Goal: Task Accomplishment & Management: Use online tool/utility

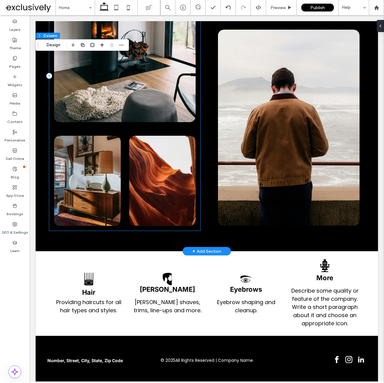
scroll to position [511, 0]
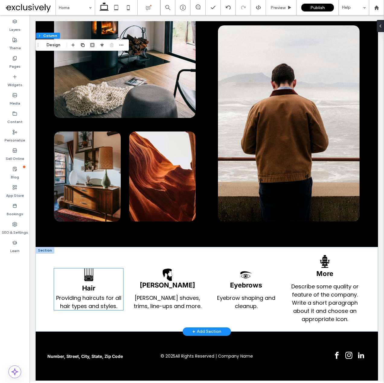
click at [105, 302] on span "Providing haircuts for all hair types and styles." at bounding box center [88, 302] width 65 height 16
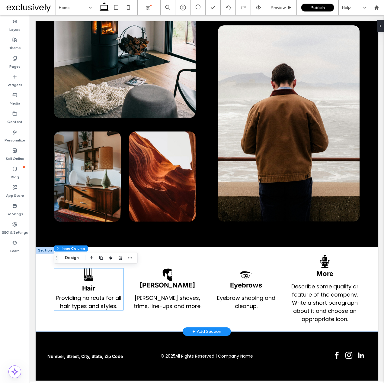
click at [105, 302] on span "Providing haircuts for all hair types and styles." at bounding box center [88, 302] width 65 height 16
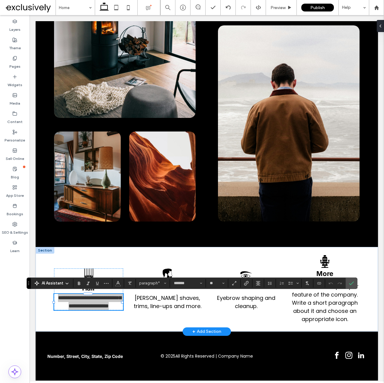
click at [66, 287] on div "AI Assistant" at bounding box center [52, 283] width 40 height 8
click at [66, 284] on icon at bounding box center [67, 283] width 5 height 5
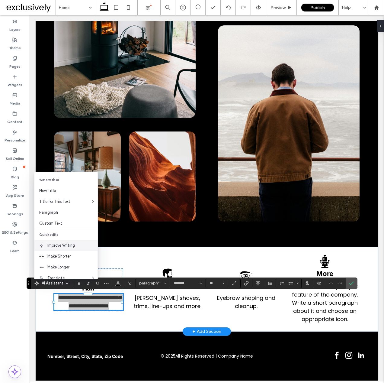
click at [59, 244] on span "Improve Writing" at bounding box center [72, 245] width 50 height 6
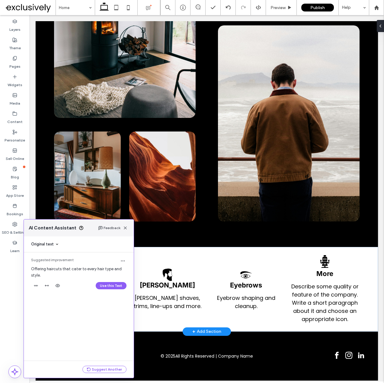
click at [110, 287] on button "Use this Text" at bounding box center [111, 285] width 31 height 7
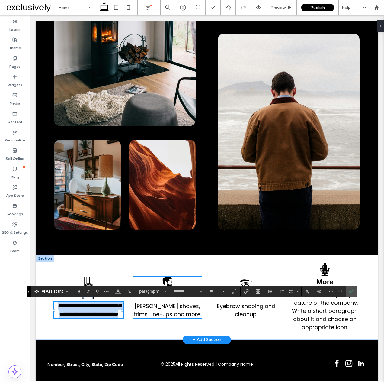
click at [155, 311] on span "[PERSON_NAME] shaves, trims, line-ups and more." at bounding box center [168, 310] width 68 height 16
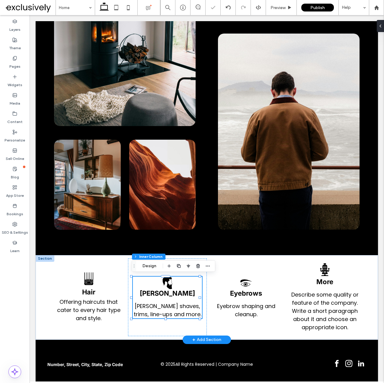
click at [155, 311] on span "[PERSON_NAME] shaves, trims, line-ups and more." at bounding box center [168, 310] width 68 height 16
click at [155, 311] on span "**********" at bounding box center [168, 310] width 63 height 14
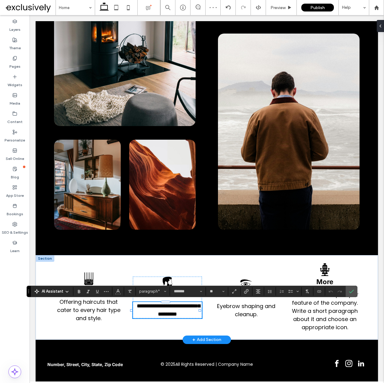
click at [66, 293] on icon at bounding box center [67, 291] width 5 height 5
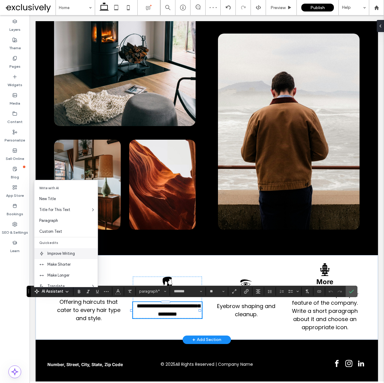
click at [67, 256] on span "Improve Writing" at bounding box center [72, 253] width 50 height 6
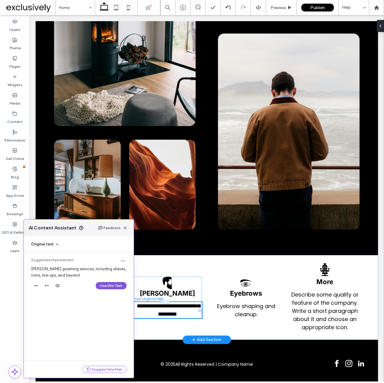
click at [109, 287] on button "Use this Text" at bounding box center [111, 285] width 31 height 7
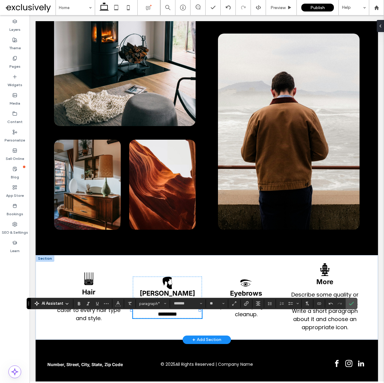
scroll to position [491, 0]
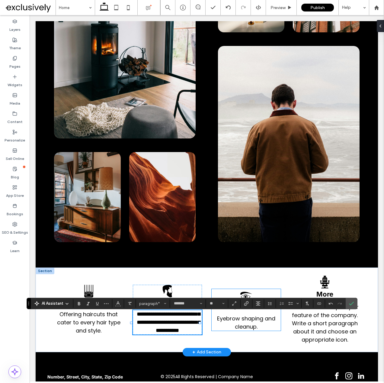
click at [243, 321] on span "Eyebrow shaping and cleanup." at bounding box center [246, 322] width 58 height 16
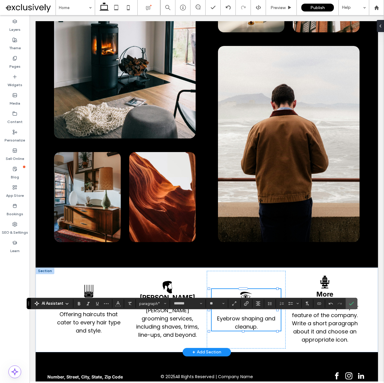
click at [243, 321] on span "Eyebrow shaping and cleanup." at bounding box center [246, 322] width 58 height 16
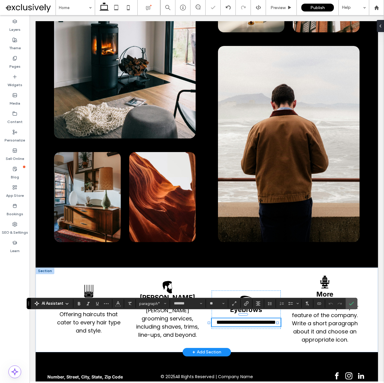
click at [68, 302] on icon at bounding box center [67, 303] width 5 height 5
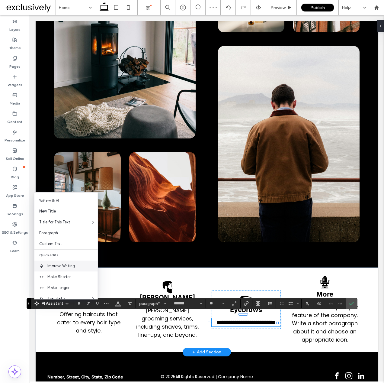
click at [65, 264] on span "Improve Writing" at bounding box center [72, 266] width 50 height 6
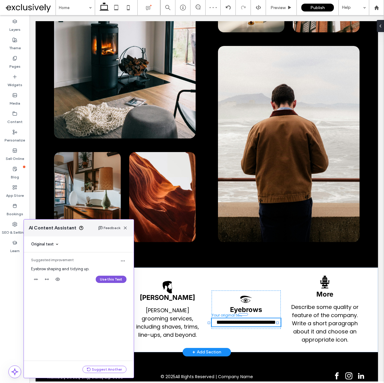
click at [112, 280] on button "Use this Text" at bounding box center [111, 278] width 31 height 7
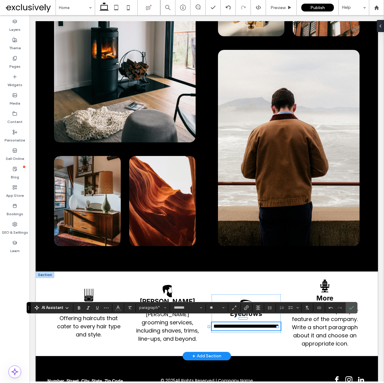
click at [230, 329] on span "**********" at bounding box center [247, 325] width 66 height 5
click at [259, 326] on p "**********" at bounding box center [246, 326] width 69 height 8
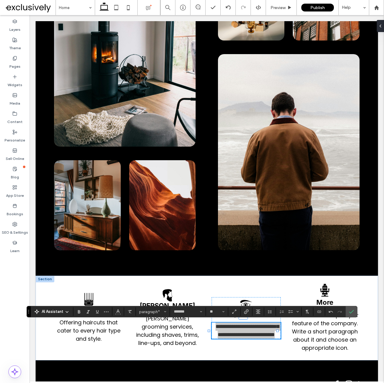
click at [63, 311] on div "AI Assistant" at bounding box center [52, 311] width 40 height 6
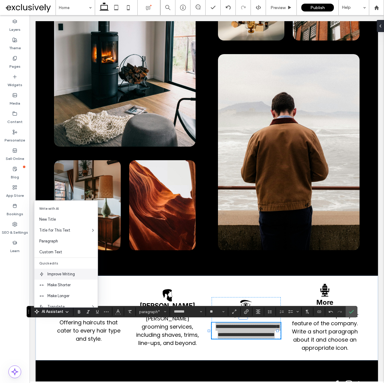
click at [69, 276] on span "Improve Writing" at bounding box center [72, 274] width 50 height 6
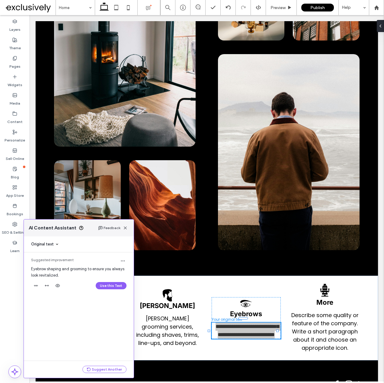
click at [111, 281] on div "Use this Text" at bounding box center [78, 286] width 95 height 10
drag, startPoint x: 109, startPoint y: 283, endPoint x: 79, endPoint y: 268, distance: 33.2
click at [109, 283] on button "Use this Text" at bounding box center [111, 285] width 31 height 7
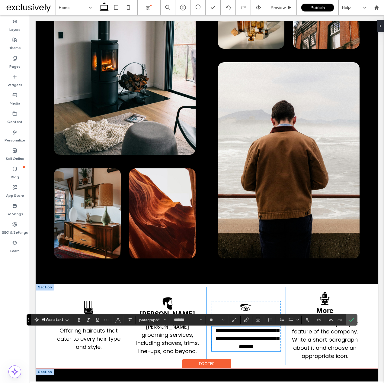
scroll to position [511, 0]
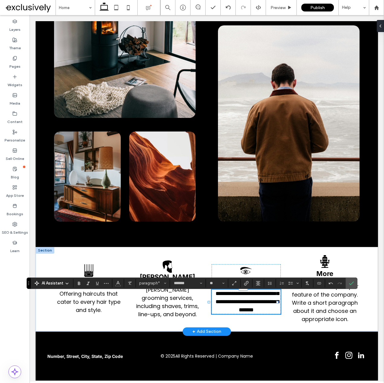
click at [264, 307] on span "**********" at bounding box center [247, 302] width 63 height 22
click at [258, 305] on span "**********" at bounding box center [247, 302] width 63 height 22
click at [256, 301] on span "**********" at bounding box center [247, 302] width 63 height 22
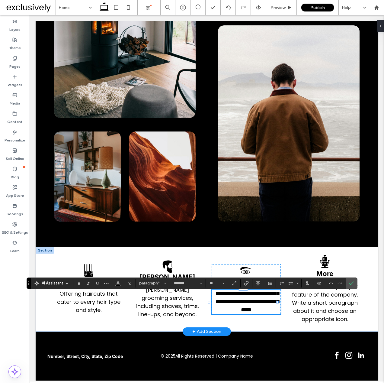
click at [267, 302] on span "**********" at bounding box center [247, 302] width 63 height 22
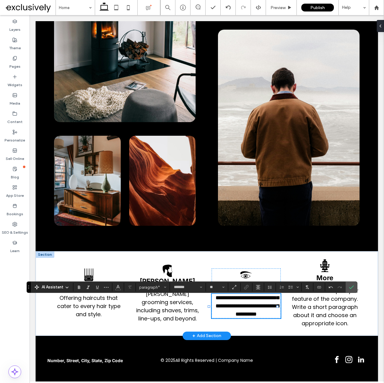
click at [271, 311] on span "**********" at bounding box center [247, 306] width 63 height 22
click at [324, 304] on span "Describe some quality or feature of the company. Write a short paragraph about …" at bounding box center [325, 307] width 67 height 40
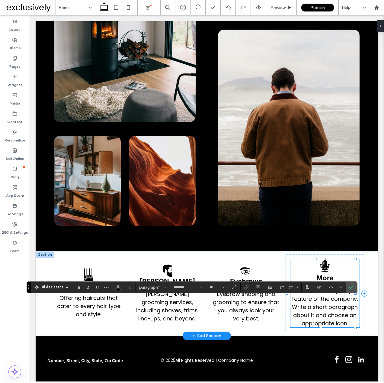
click at [323, 304] on span "Describe some quality or feature of the company. Write a short paragraph about …" at bounding box center [325, 307] width 67 height 40
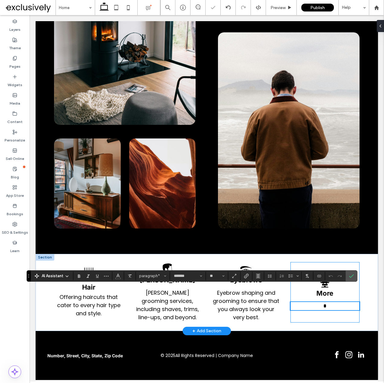
scroll to position [503, 0]
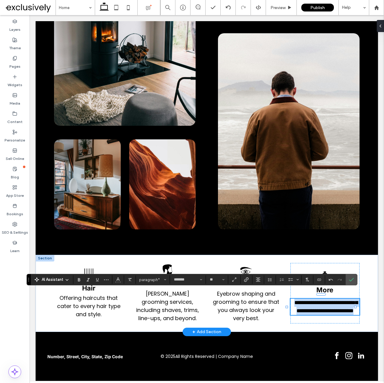
click at [344, 315] on p "**********" at bounding box center [325, 306] width 69 height 16
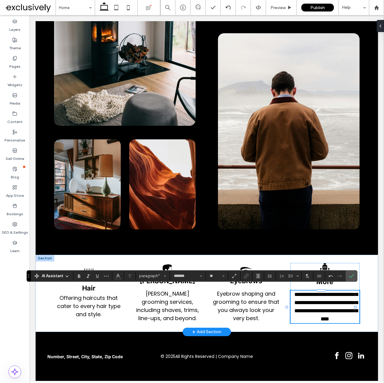
scroll to position [507, 0]
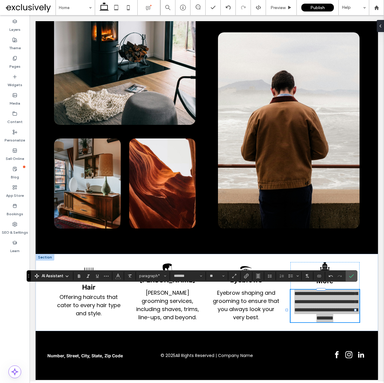
click at [64, 276] on div "AI Assistant" at bounding box center [52, 276] width 40 height 6
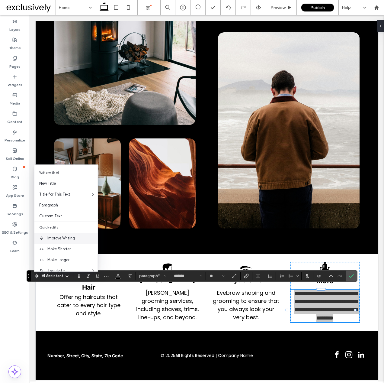
click at [67, 240] on span "Improve Writing" at bounding box center [72, 238] width 50 height 6
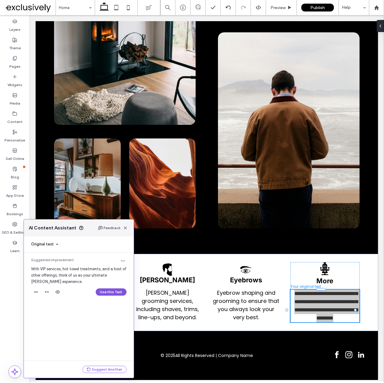
click at [107, 295] on button "Use this Text" at bounding box center [111, 291] width 31 height 7
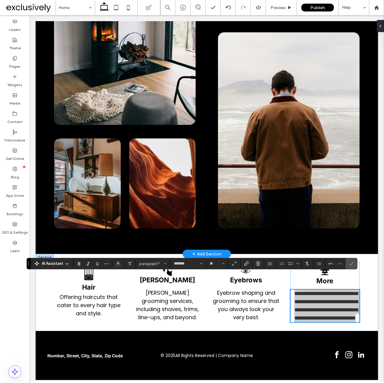
scroll to position [519, 0]
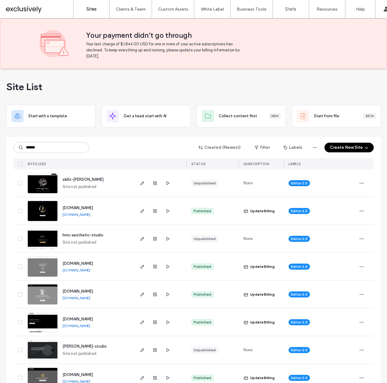
type input "******"
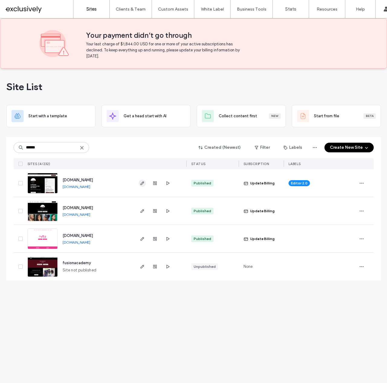
click at [140, 182] on icon "button" at bounding box center [142, 183] width 5 height 5
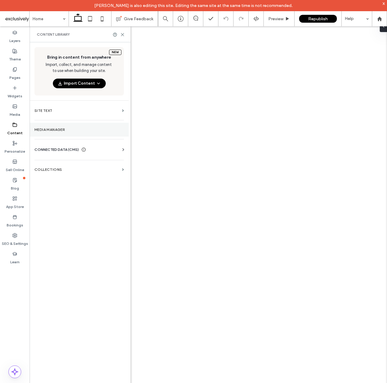
click at [59, 127] on label "Media Manager" at bounding box center [78, 129] width 89 height 4
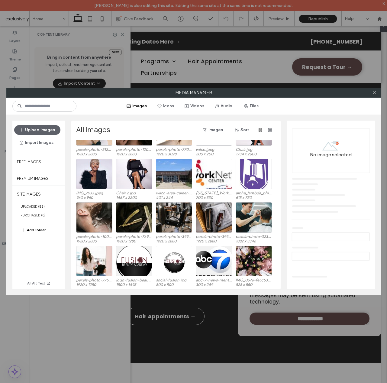
scroll to position [256, 0]
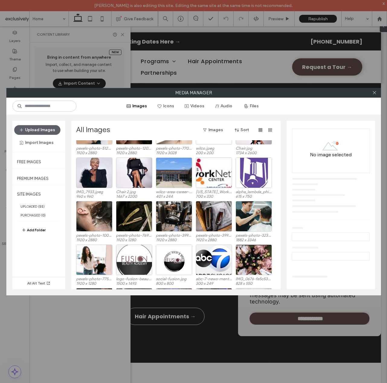
click at [139, 259] on div at bounding box center [134, 259] width 36 height 31
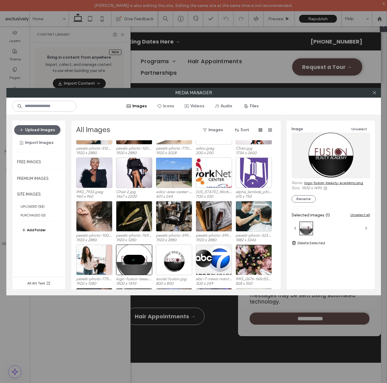
click at [332, 181] on link "logo-fusion-beauty-academy.png" at bounding box center [333, 182] width 59 height 5
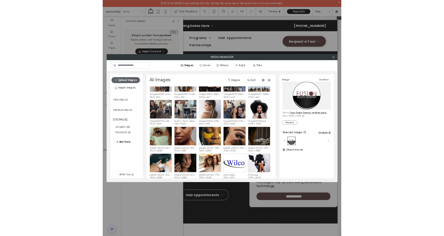
scroll to position [131, 0]
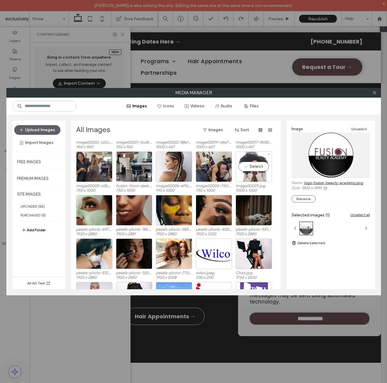
click at [255, 175] on div "Select" at bounding box center [254, 166] width 36 height 31
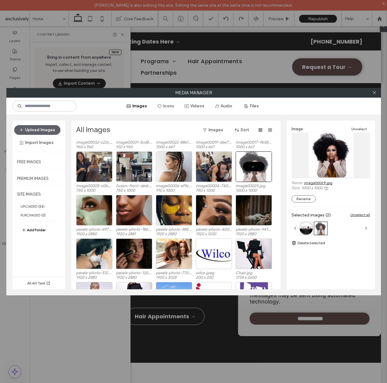
click at [320, 183] on link "image00029.jpg" at bounding box center [318, 182] width 28 height 5
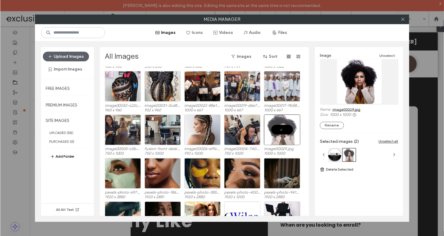
scroll to position [0, 0]
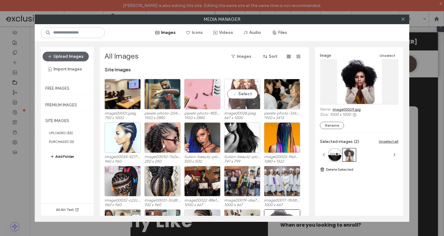
click at [249, 89] on div "Select" at bounding box center [242, 94] width 36 height 31
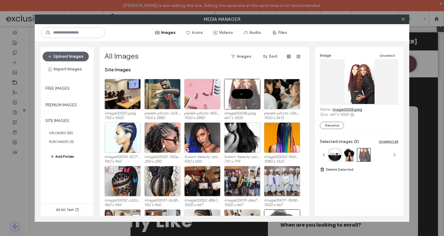
click at [352, 110] on link "image00038.jpeg" at bounding box center [348, 109] width 30 height 5
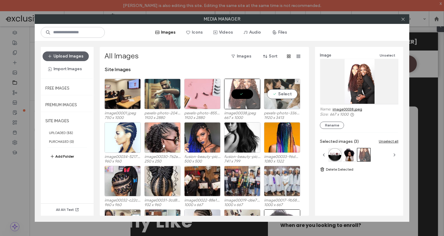
click at [276, 93] on div "Select" at bounding box center [282, 94] width 36 height 31
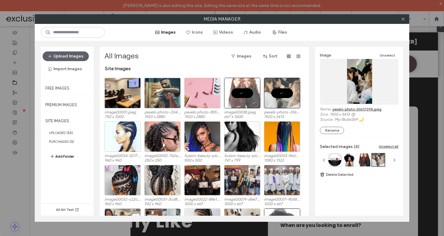
scroll to position [1, 0]
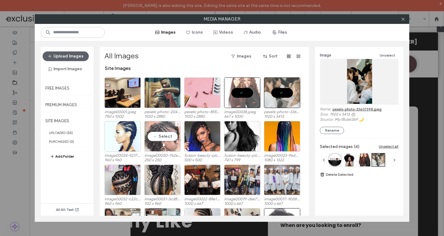
click at [163, 141] on div "Select" at bounding box center [162, 136] width 36 height 31
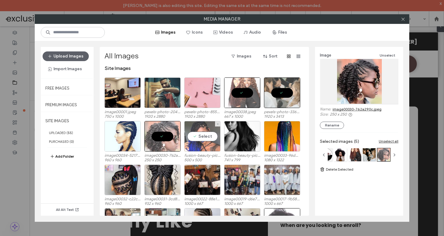
click at [210, 139] on div "Select" at bounding box center [202, 136] width 36 height 31
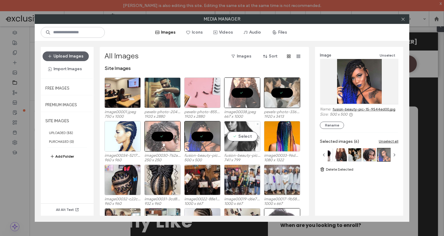
click at [243, 141] on div "Select" at bounding box center [242, 136] width 36 height 31
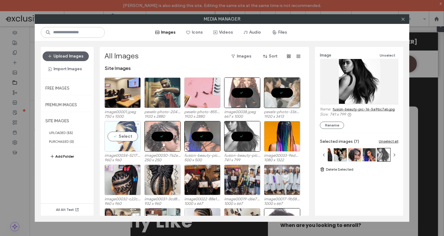
click at [123, 140] on div "Select" at bounding box center [123, 136] width 36 height 31
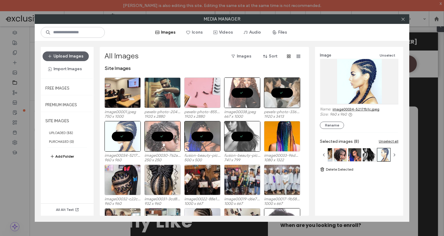
click at [358, 108] on link "image00034-5217fb1c.jpeg" at bounding box center [356, 109] width 47 height 5
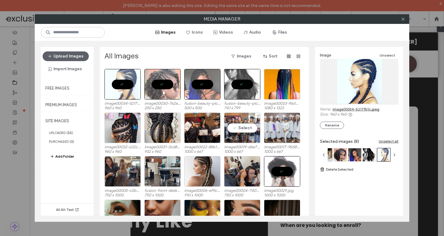
scroll to position [102, 0]
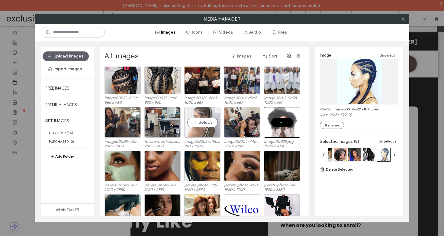
click at [198, 132] on div "Select" at bounding box center [202, 122] width 36 height 31
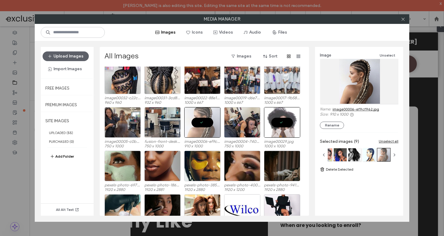
click at [347, 109] on link "image00006-ef9cf962.jpg" at bounding box center [356, 109] width 47 height 5
